Goal: Transaction & Acquisition: Purchase product/service

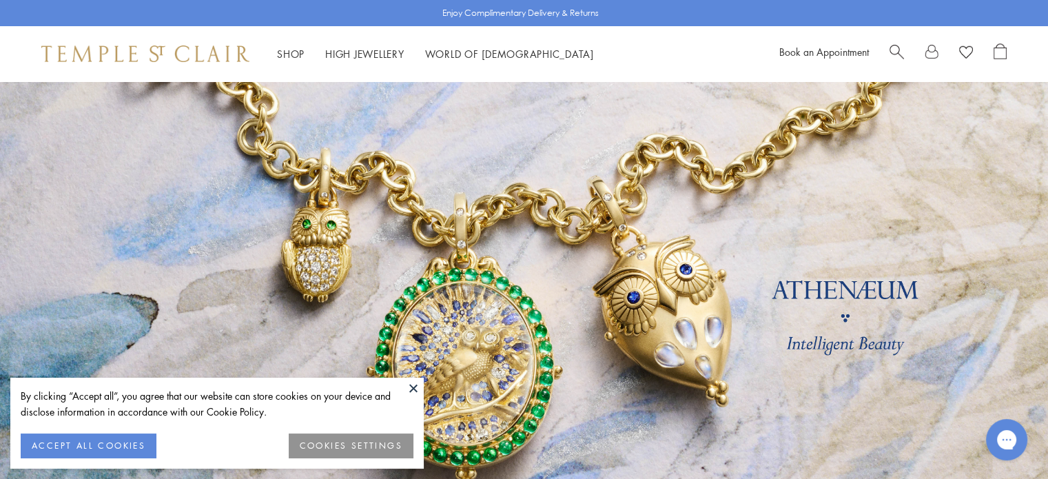
click at [52, 442] on button "ACCEPT ALL COOKIES" at bounding box center [89, 445] width 136 height 25
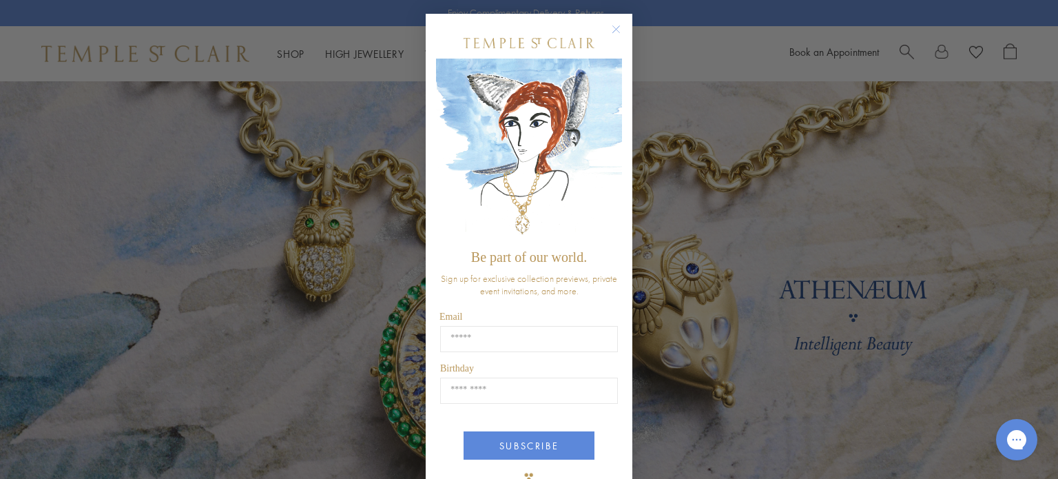
click at [614, 27] on circle "Close dialog" at bounding box center [616, 29] width 17 height 17
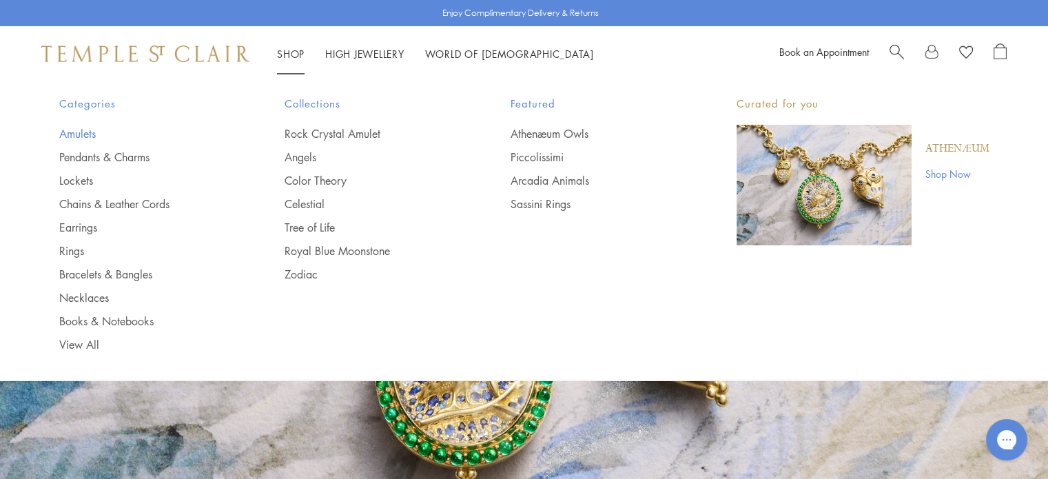
click at [85, 136] on link "Amulets" at bounding box center [144, 133] width 171 height 15
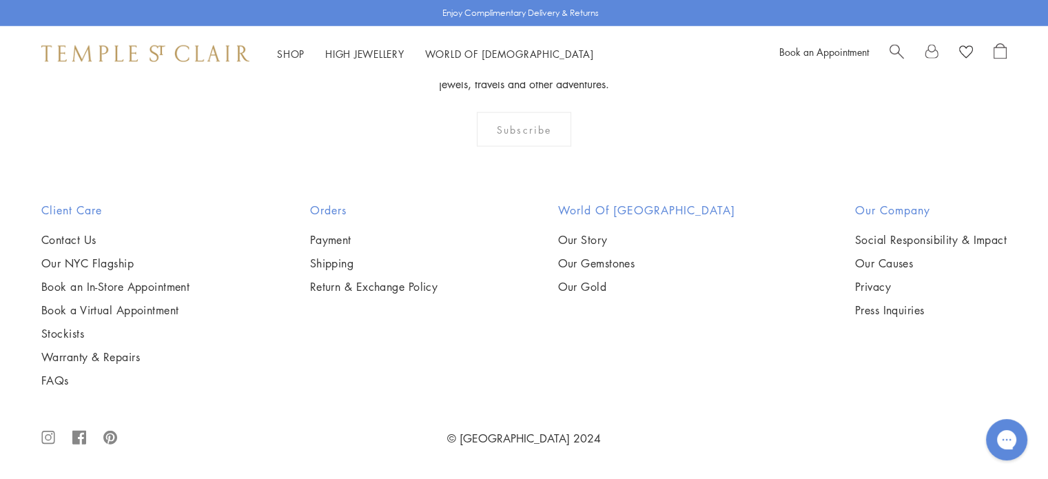
scroll to position [9507, 0]
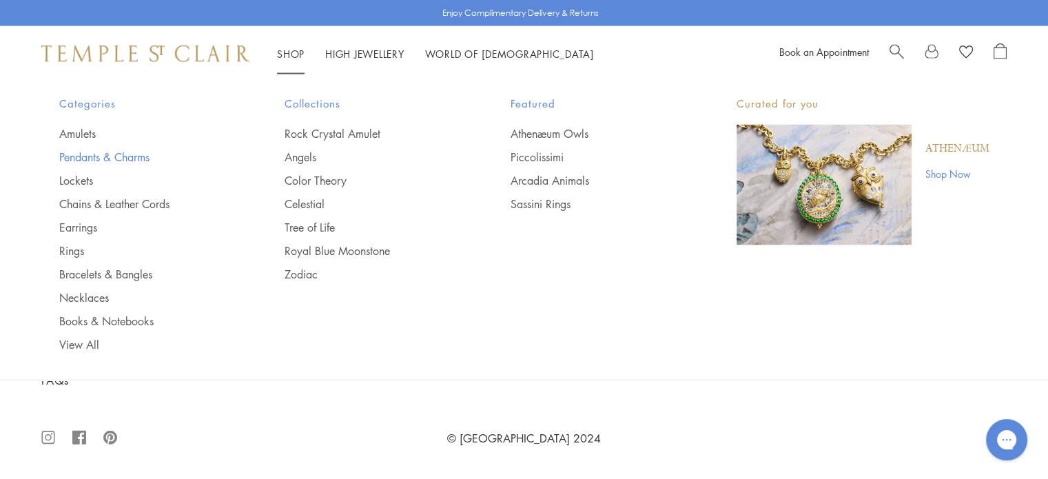
click at [100, 158] on link "Pendants & Charms" at bounding box center [144, 156] width 171 height 15
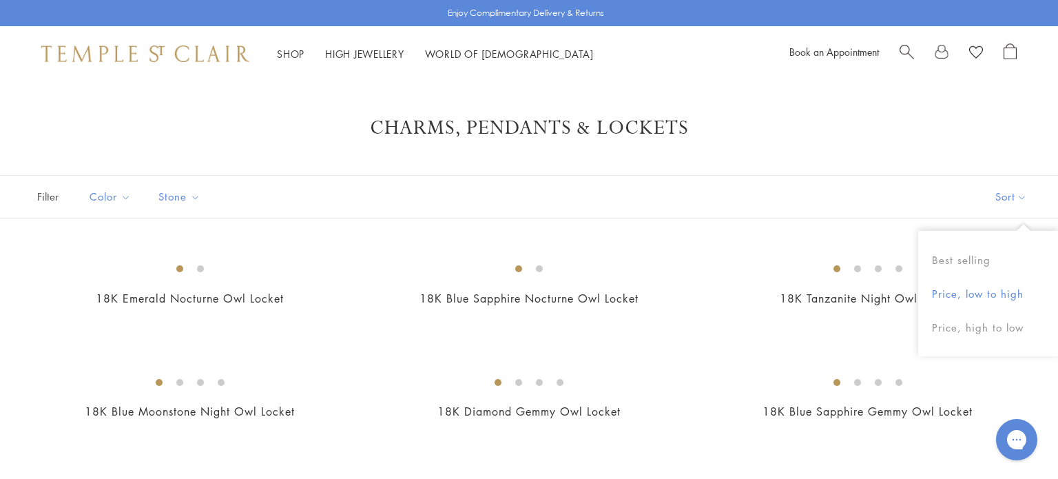
click at [984, 296] on button "Price, low to high" at bounding box center [988, 294] width 140 height 34
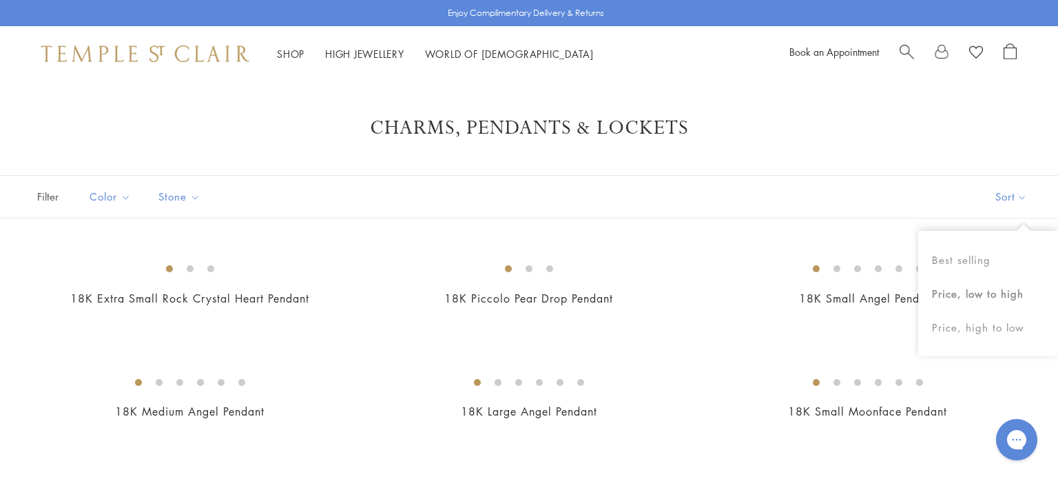
click at [1022, 203] on button "Sort" at bounding box center [1011, 197] width 94 height 42
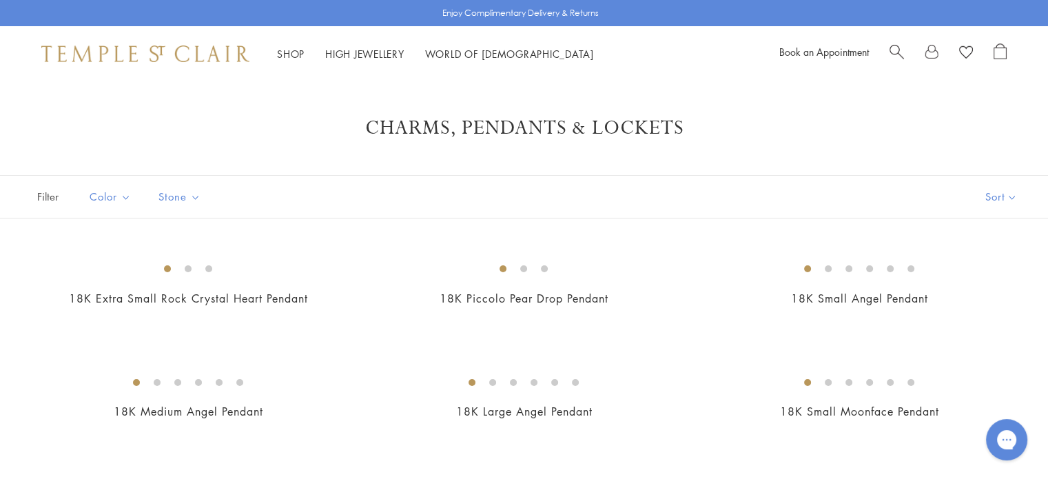
click at [1015, 203] on button "Sort" at bounding box center [1001, 197] width 94 height 42
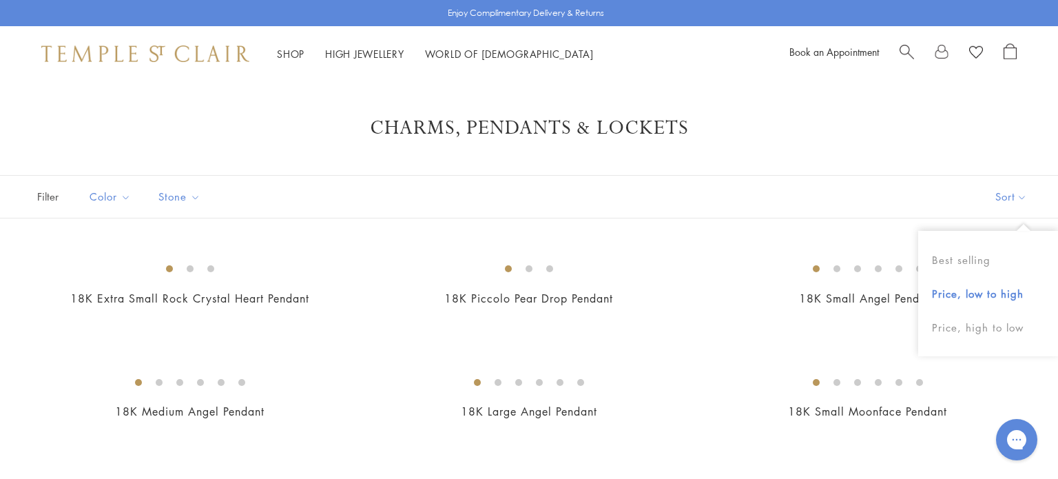
click at [1003, 297] on button "Price, low to high" at bounding box center [988, 294] width 140 height 34
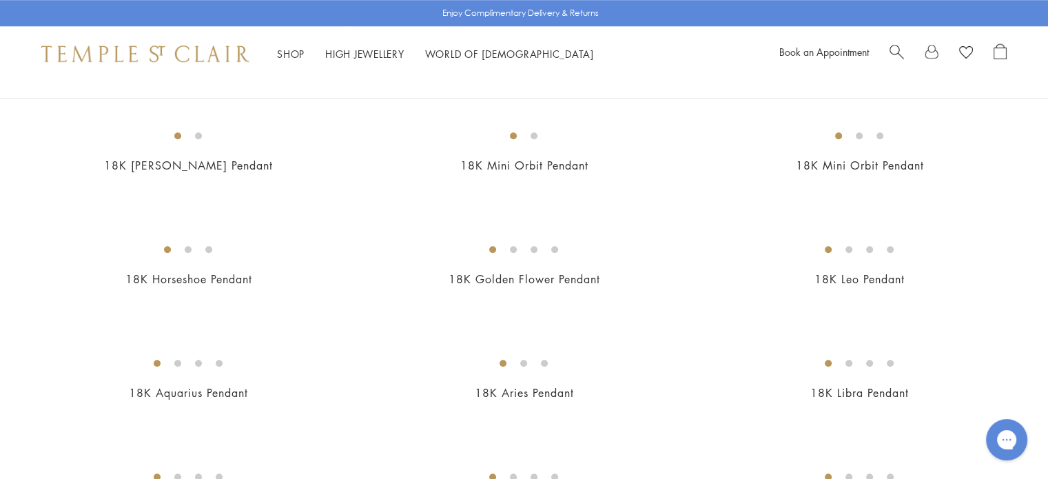
scroll to position [1378, 0]
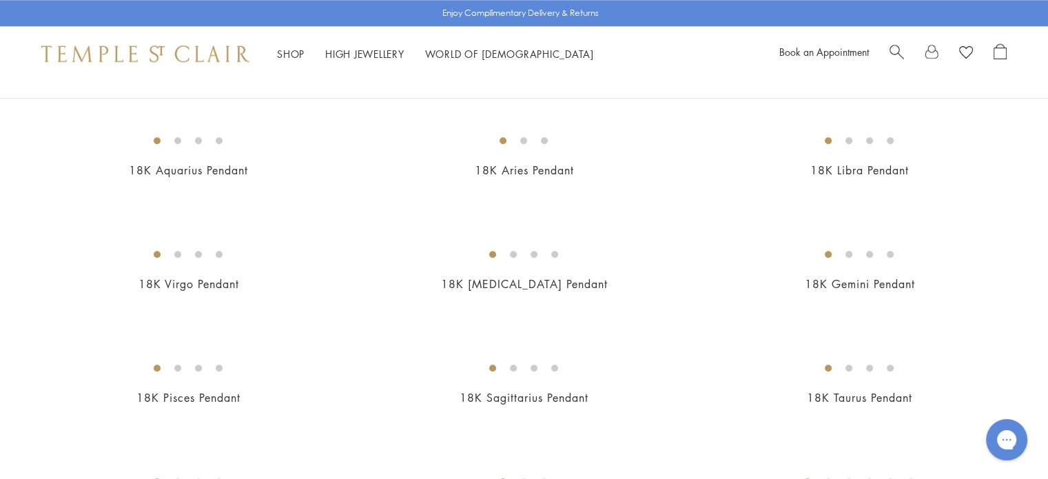
drag, startPoint x: 552, startPoint y: 283, endPoint x: 503, endPoint y: 282, distance: 49.6
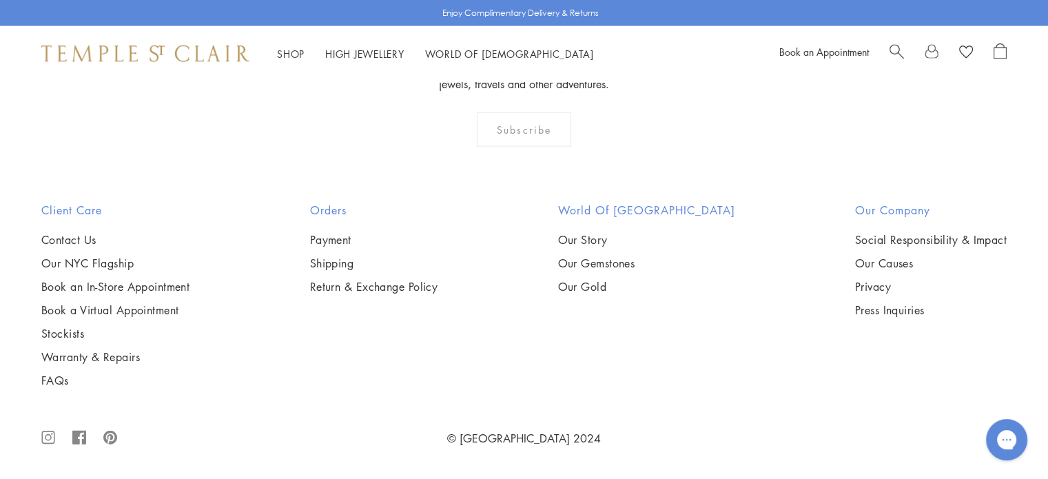
scroll to position [8060, 0]
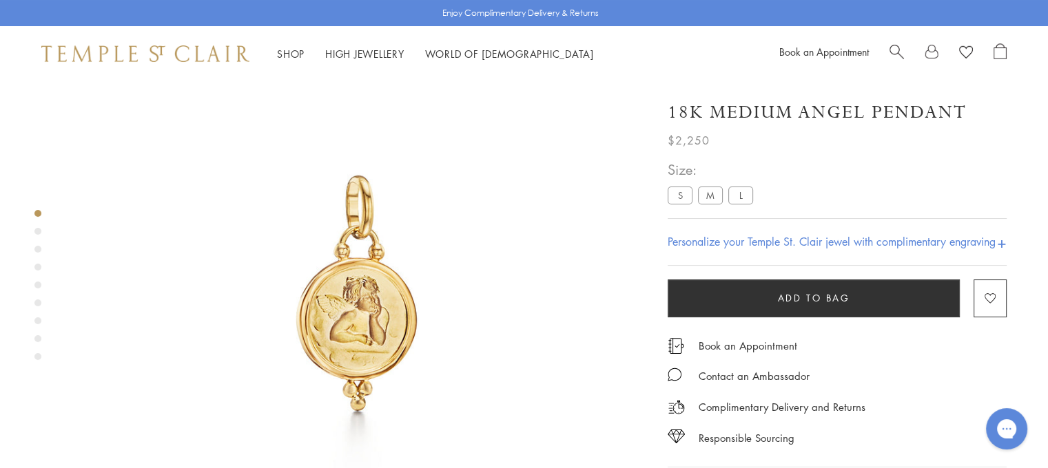
scroll to position [81, 0]
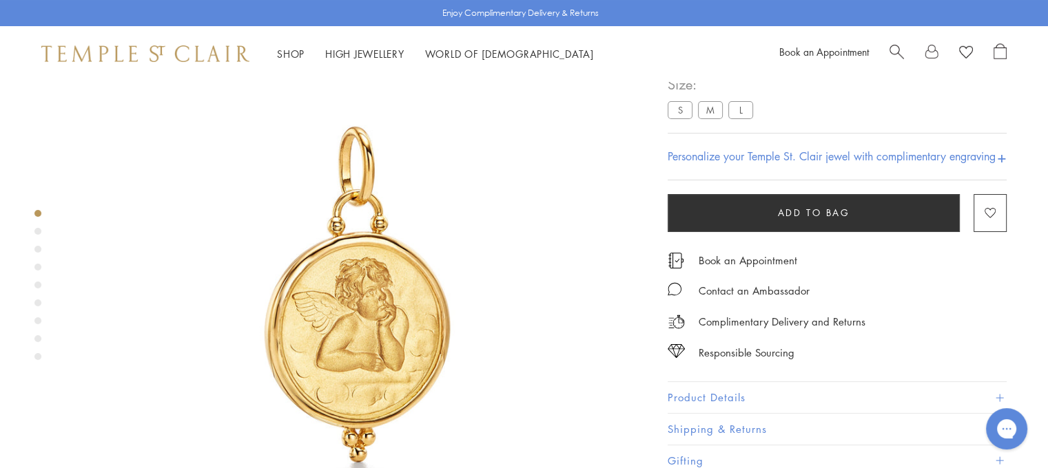
scroll to position [81, 0]
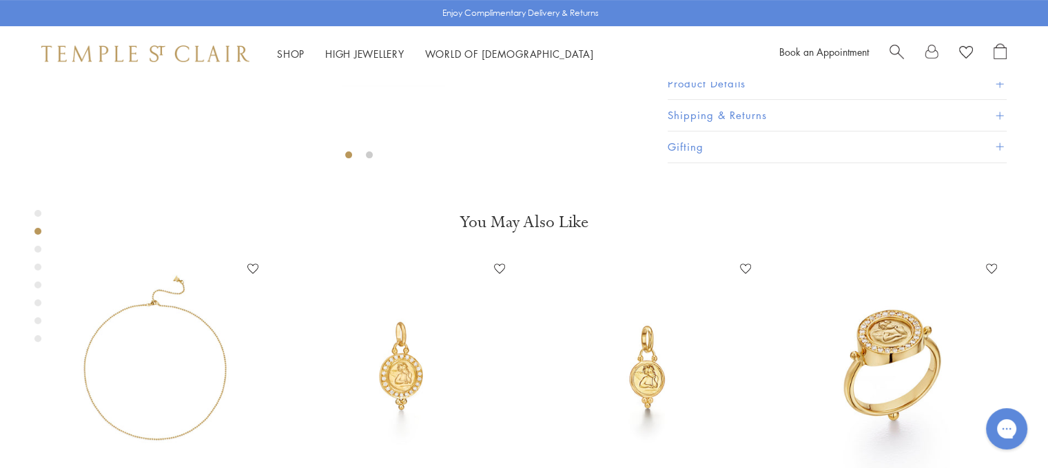
scroll to position [758, 0]
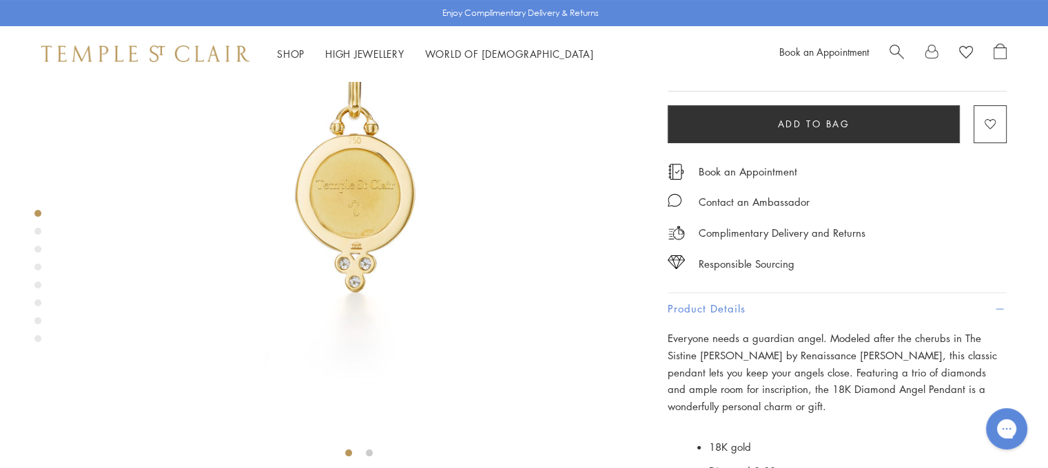
scroll to position [138, 0]
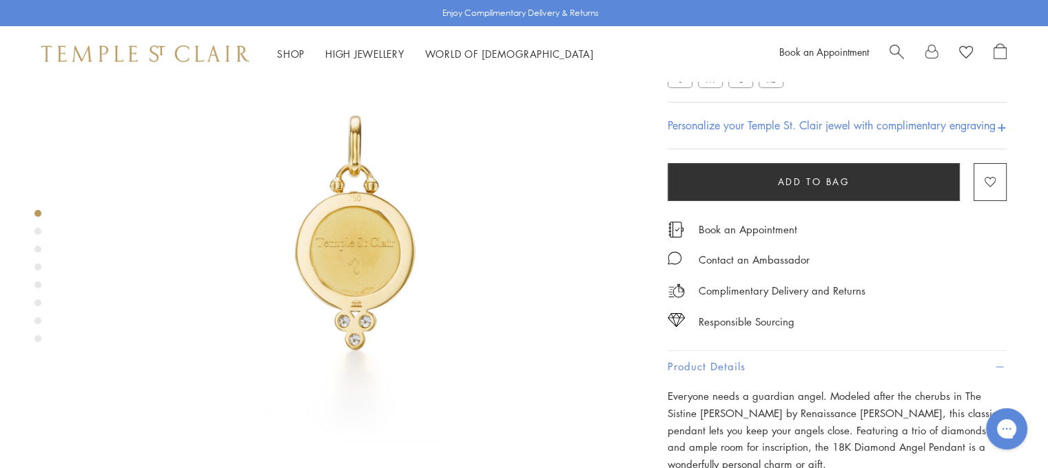
drag, startPoint x: 787, startPoint y: 126, endPoint x: 656, endPoint y: 114, distance: 131.5
click at [656, 114] on div "18K Medium Diamond Angel Pendant $2,800 Everyone needs a guardian angel. Modele…" at bounding box center [827, 335] width 358 height 779
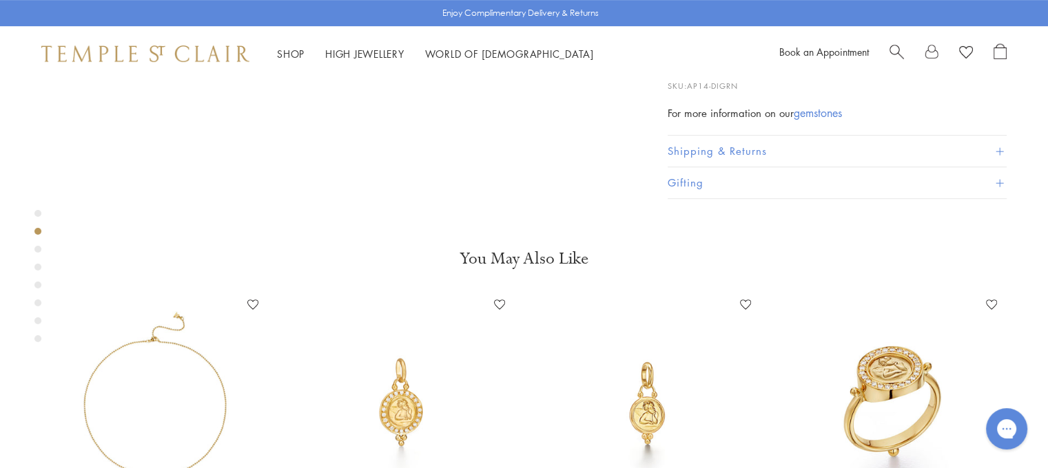
scroll to position [689, 0]
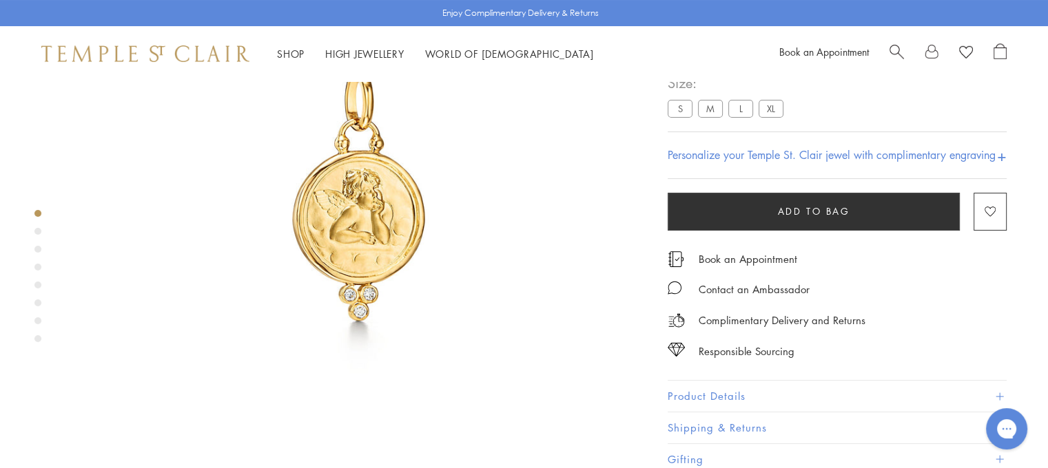
scroll to position [357, 0]
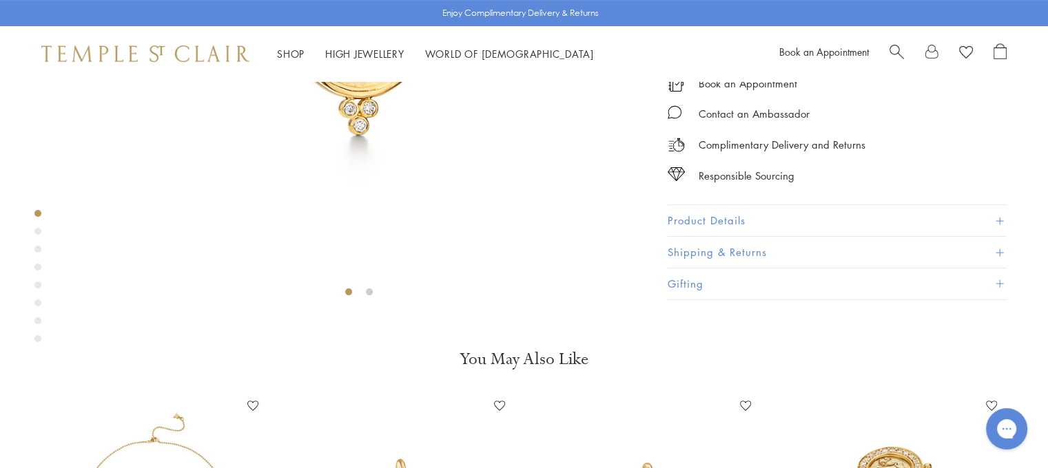
click at [716, 236] on button "Product Details" at bounding box center [837, 220] width 339 height 31
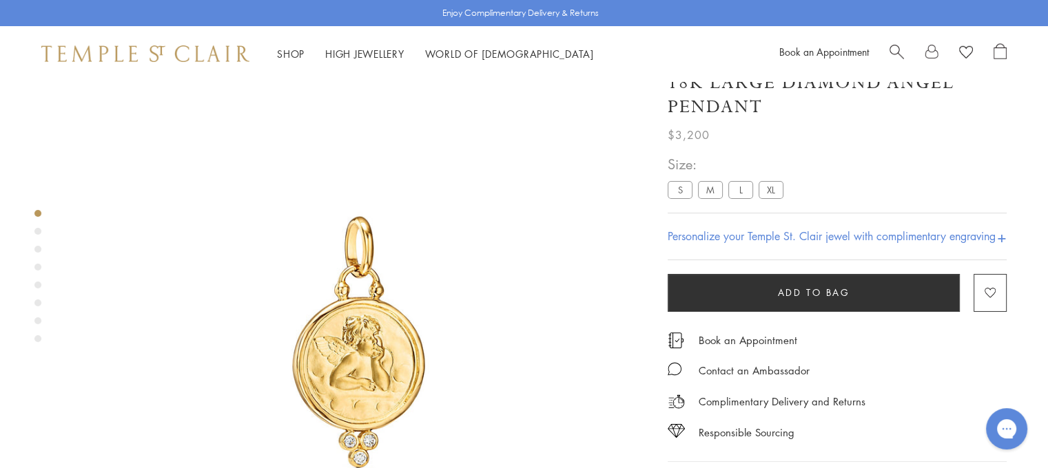
scroll to position [0, 0]
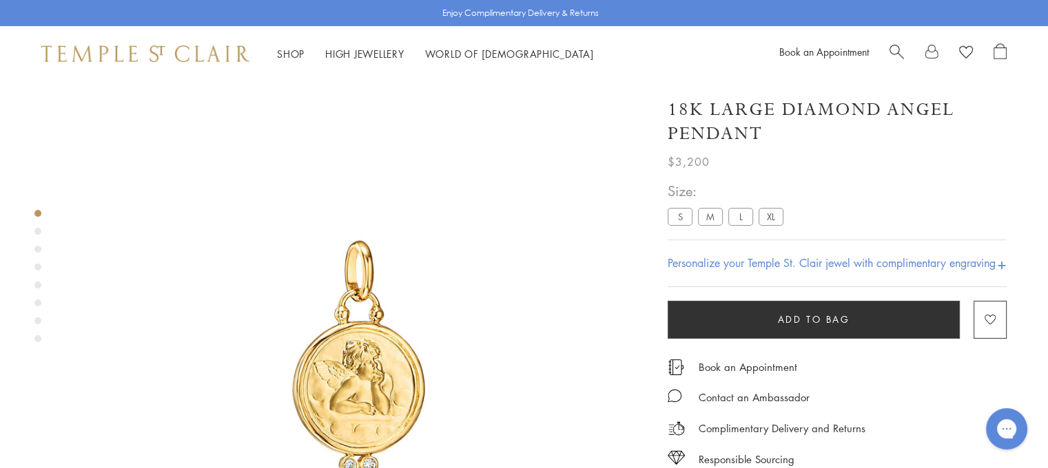
drag, startPoint x: 750, startPoint y: 133, endPoint x: 668, endPoint y: 113, distance: 84.4
click at [668, 113] on h1 "18K Large Diamond Angel Pendant" at bounding box center [837, 122] width 339 height 48
drag, startPoint x: 668, startPoint y: 113, endPoint x: 778, endPoint y: 137, distance: 112.8
click at [778, 137] on h1 "18K Large Diamond Angel Pendant" at bounding box center [837, 122] width 339 height 48
click at [771, 215] on label "XL" at bounding box center [770, 216] width 25 height 17
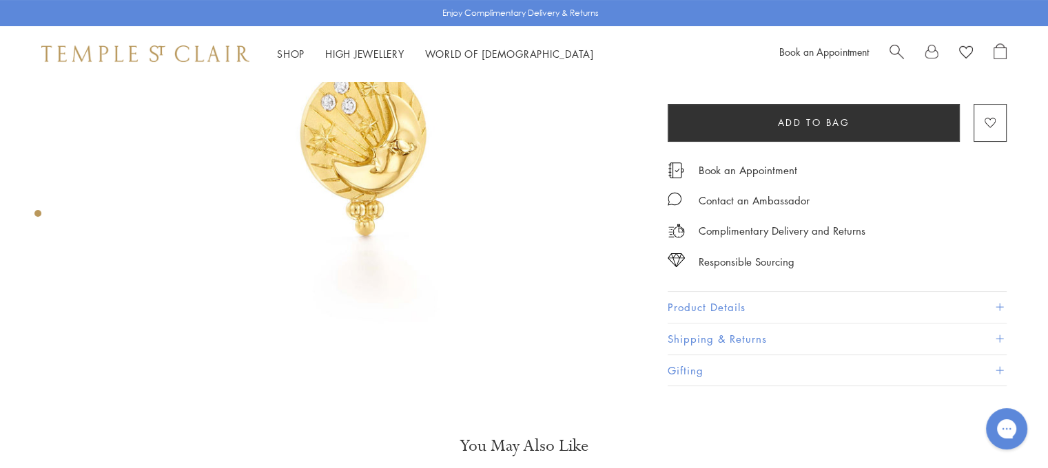
scroll to position [276, 0]
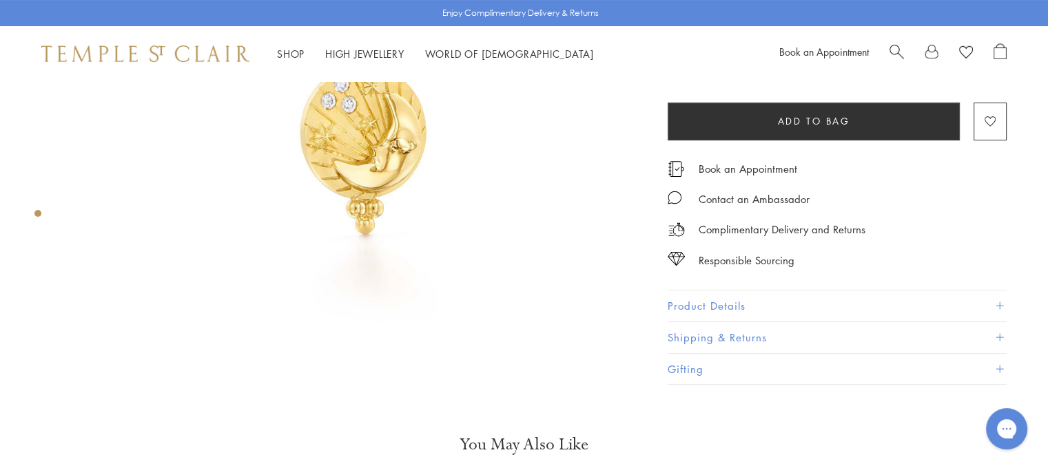
click at [800, 311] on button "Product Details" at bounding box center [837, 306] width 339 height 31
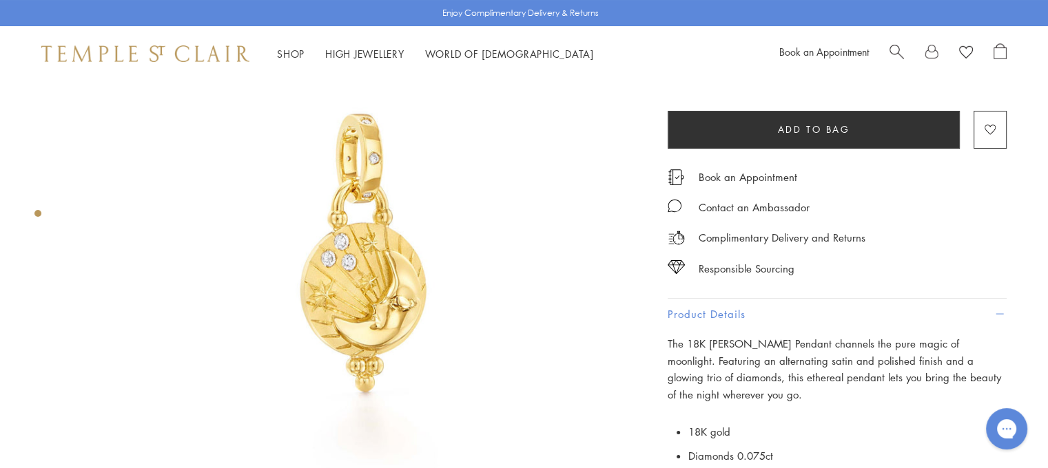
scroll to position [0, 0]
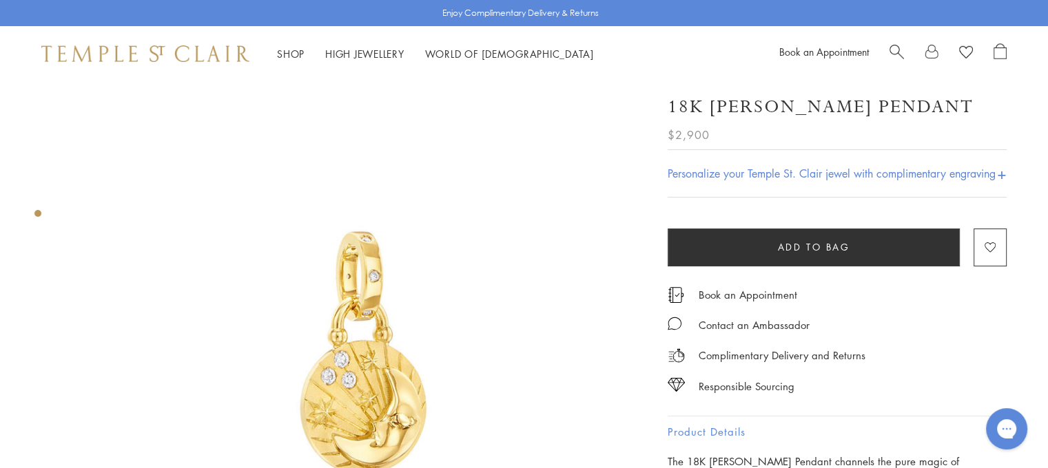
click at [750, 96] on h1 "18K [PERSON_NAME] Pendant" at bounding box center [821, 107] width 306 height 24
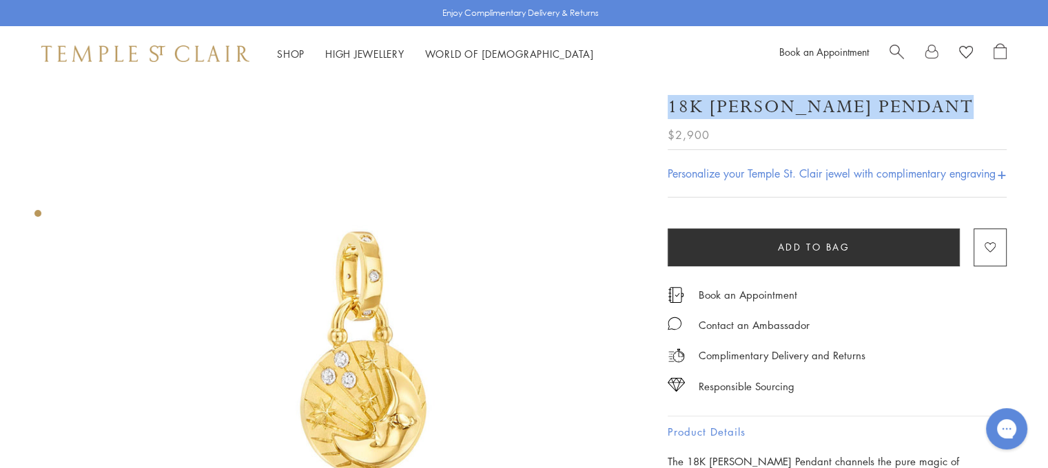
click at [751, 96] on h1 "18K [PERSON_NAME] Pendant" at bounding box center [821, 107] width 306 height 24
copy div "18K [PERSON_NAME] Pendant"
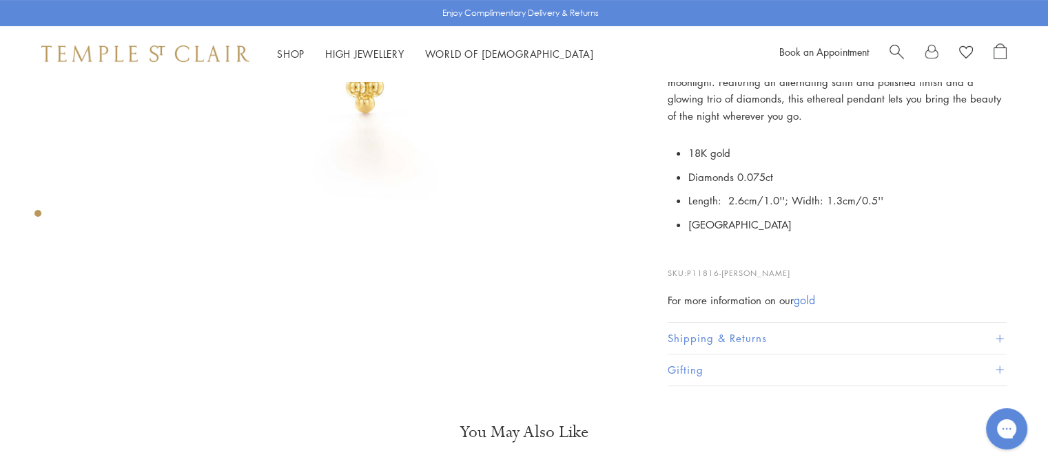
scroll to position [413, 0]
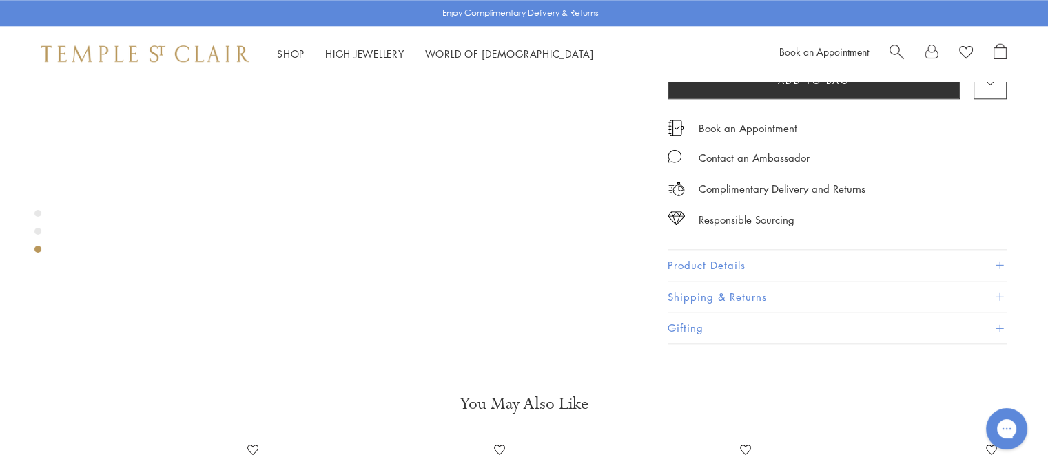
scroll to position [1516, 0]
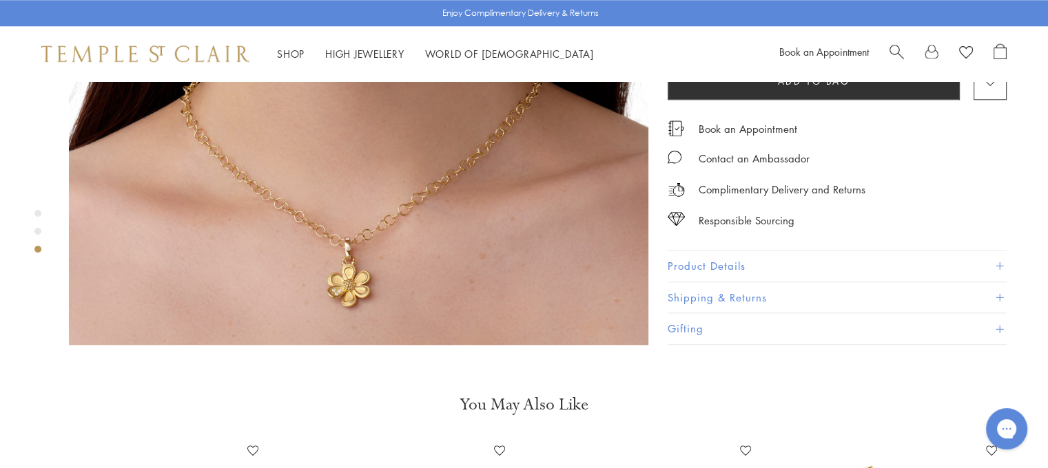
click at [787, 251] on button "Product Details" at bounding box center [837, 266] width 339 height 31
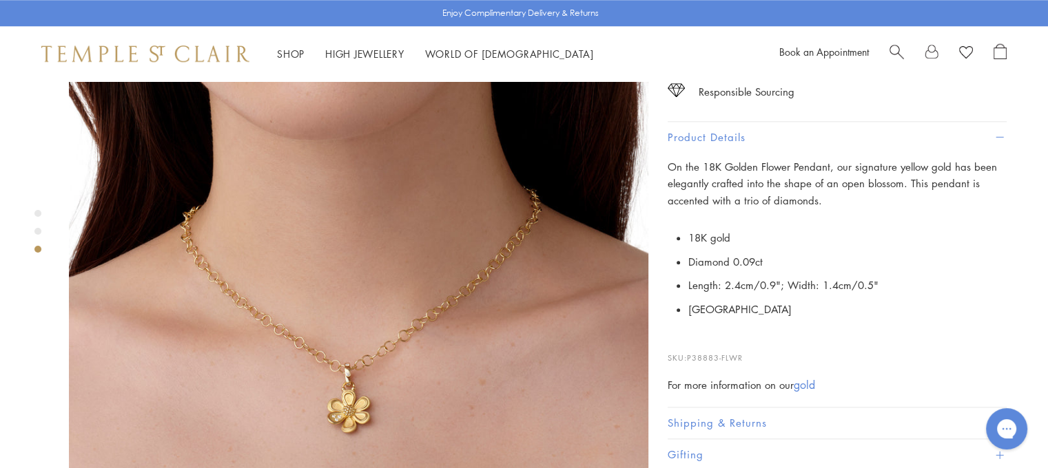
scroll to position [1378, 0]
